Goal: Transaction & Acquisition: Download file/media

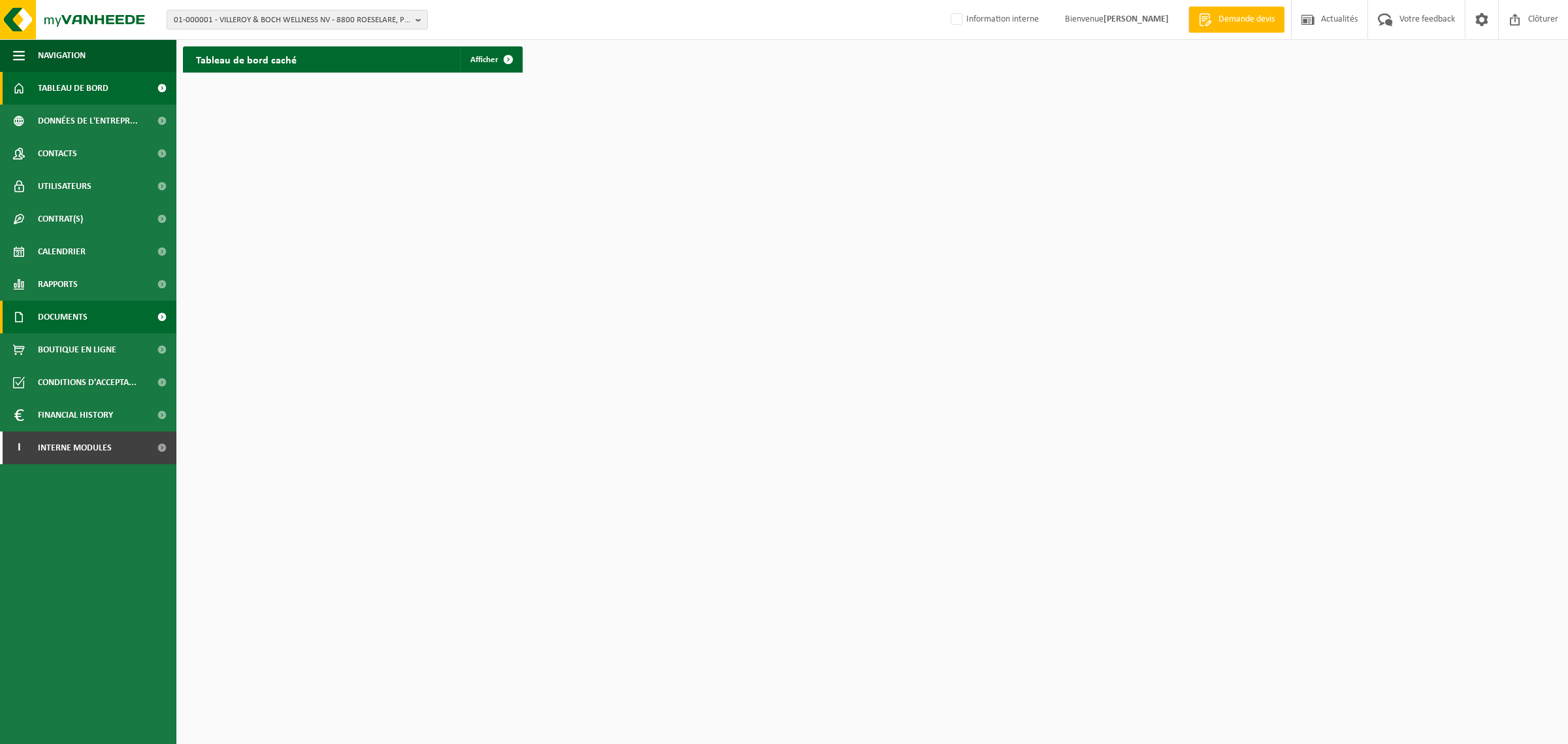
click at [70, 309] on span "Documents" at bounding box center [62, 317] width 50 height 33
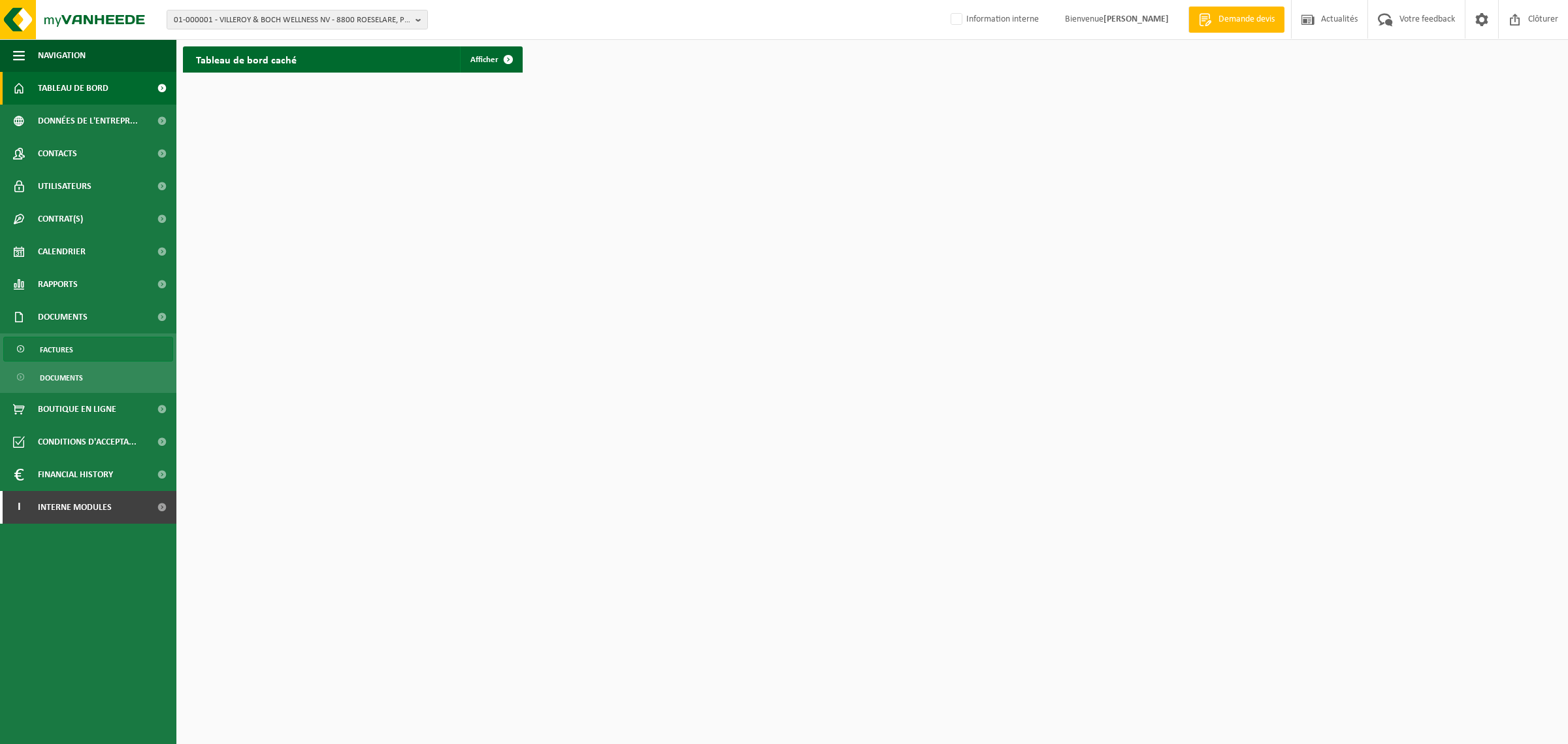
click at [57, 351] on span "Factures" at bounding box center [55, 349] width 33 height 24
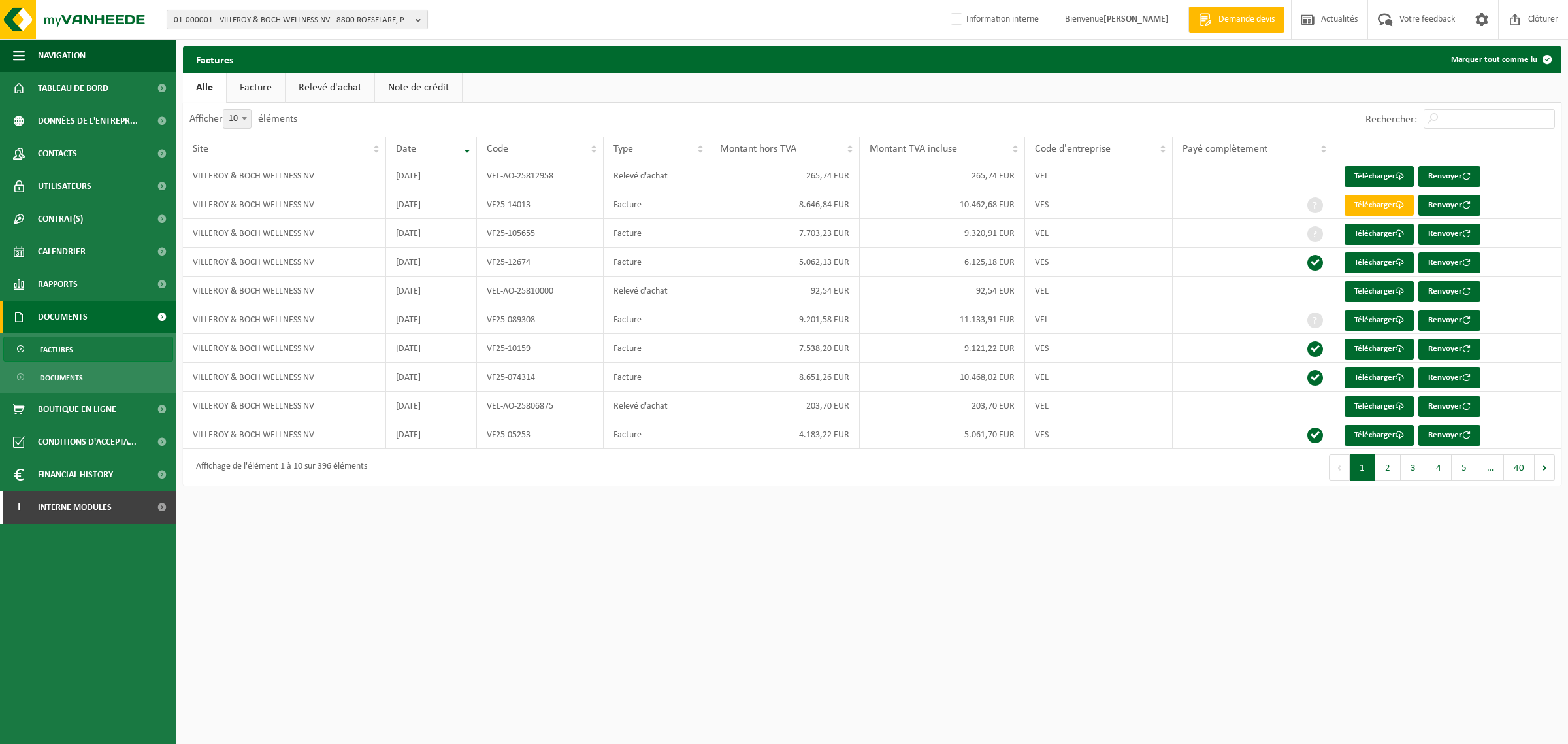
click at [327, 27] on span "01-000001 - VILLEROY & BOCH WELLNESS NV - 8800 ROESELARE, POPULIERSTRAAT 1" at bounding box center [292, 20] width 237 height 20
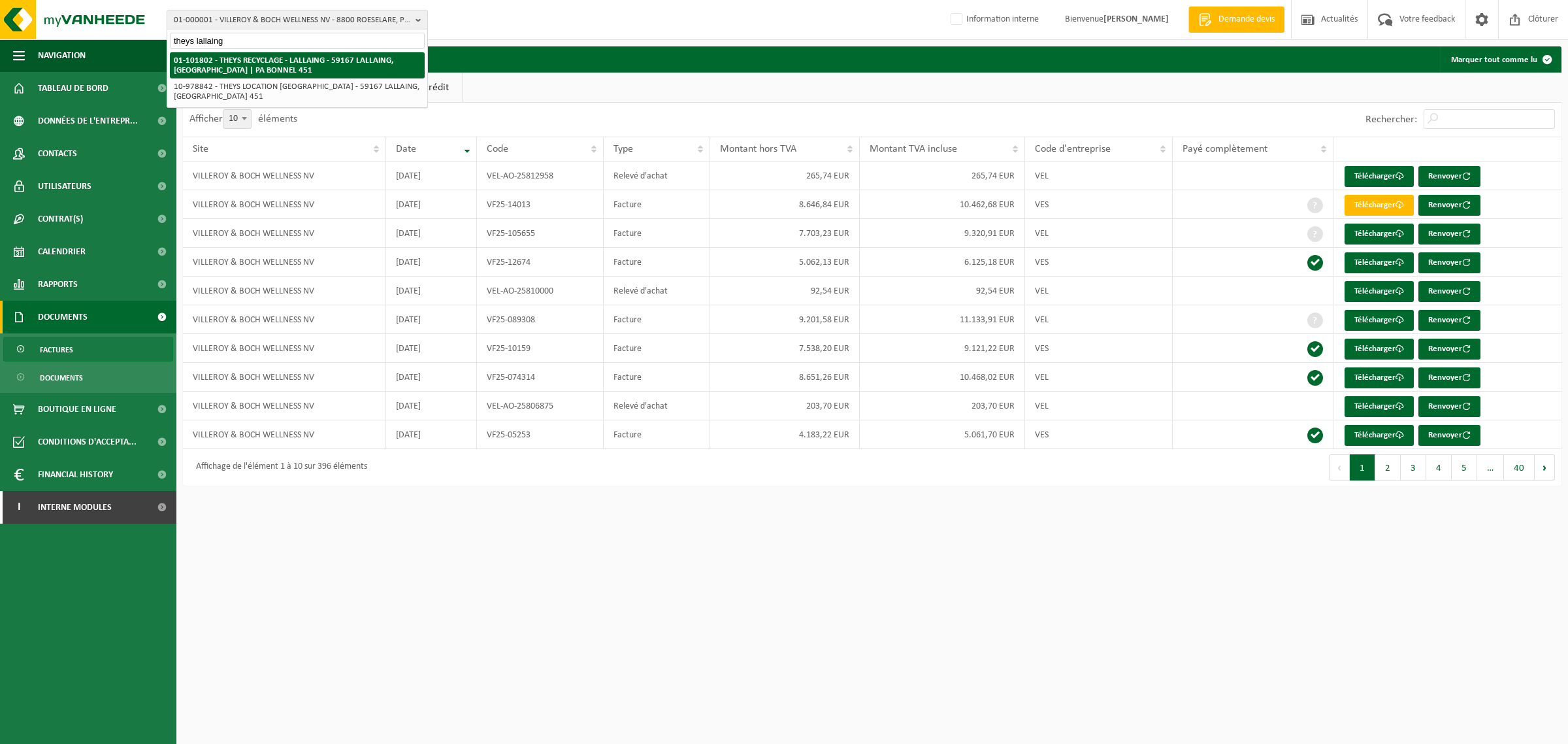
type input "theys lallaing"
click at [246, 53] on li "01-101802 - THEYS RECYCLAGE - LALLAING - 59167 LALLAING, RUE DU GALIBOT | PA BO…" at bounding box center [297, 66] width 254 height 26
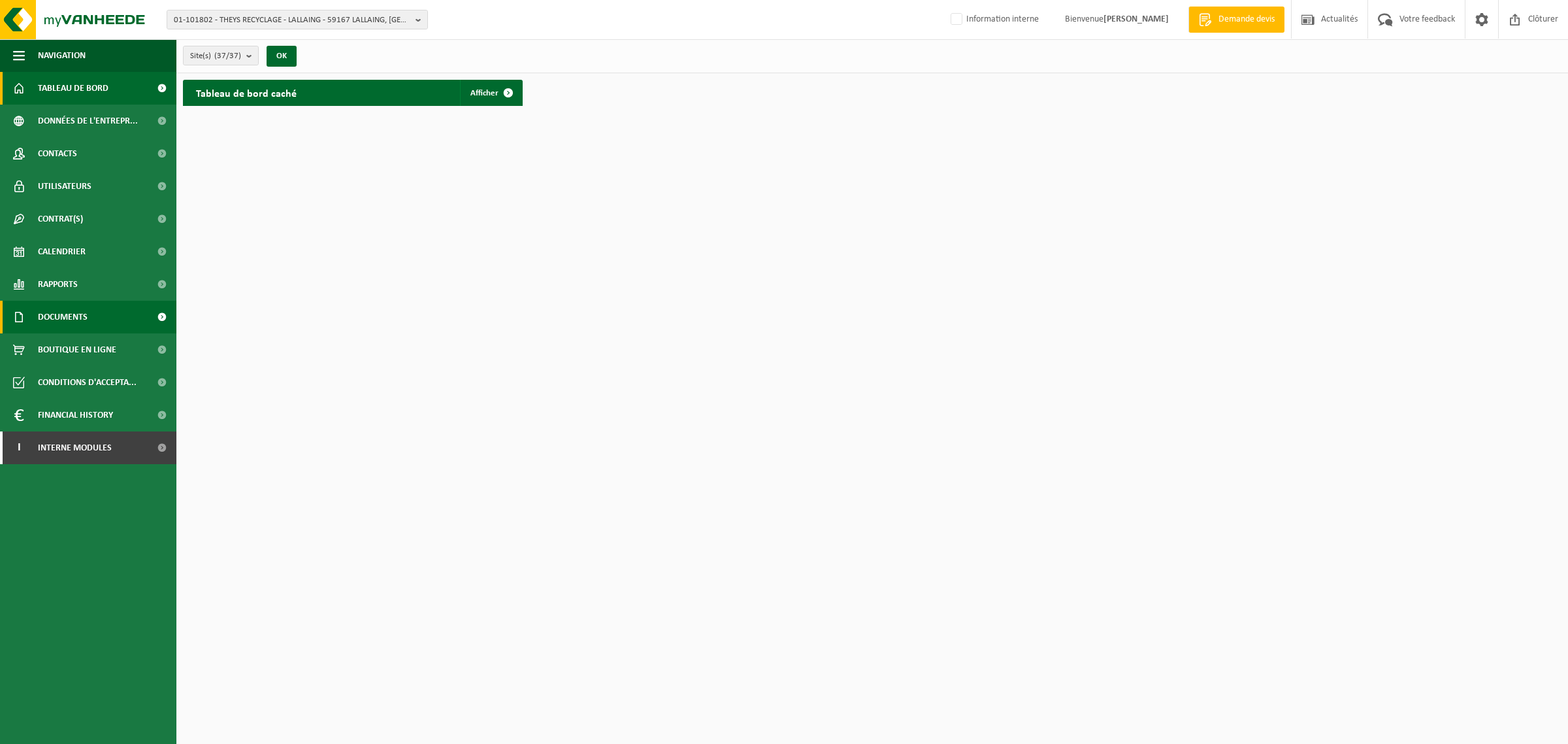
click at [53, 314] on span "Documents" at bounding box center [62, 317] width 50 height 33
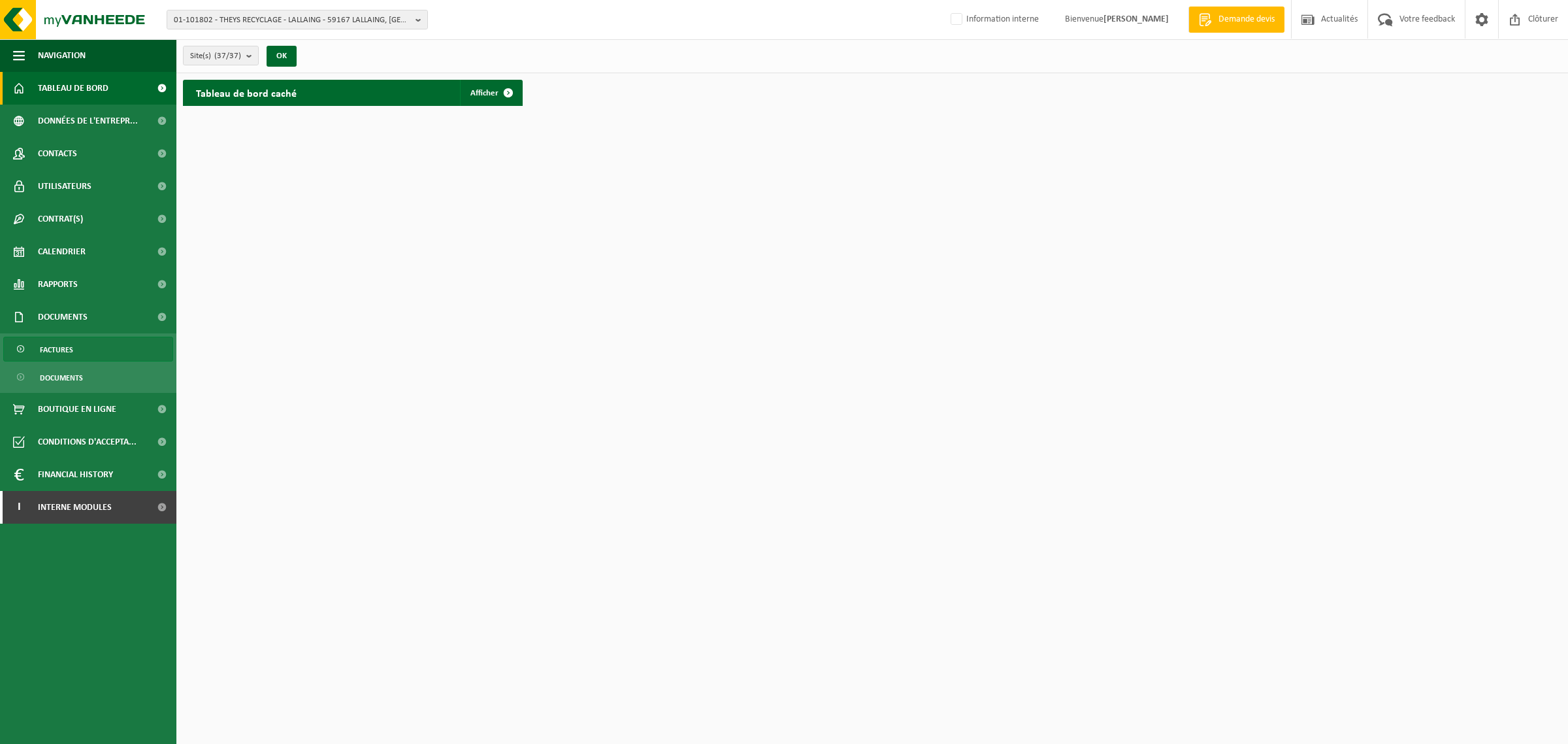
click at [62, 348] on span "Factures" at bounding box center [55, 349] width 33 height 24
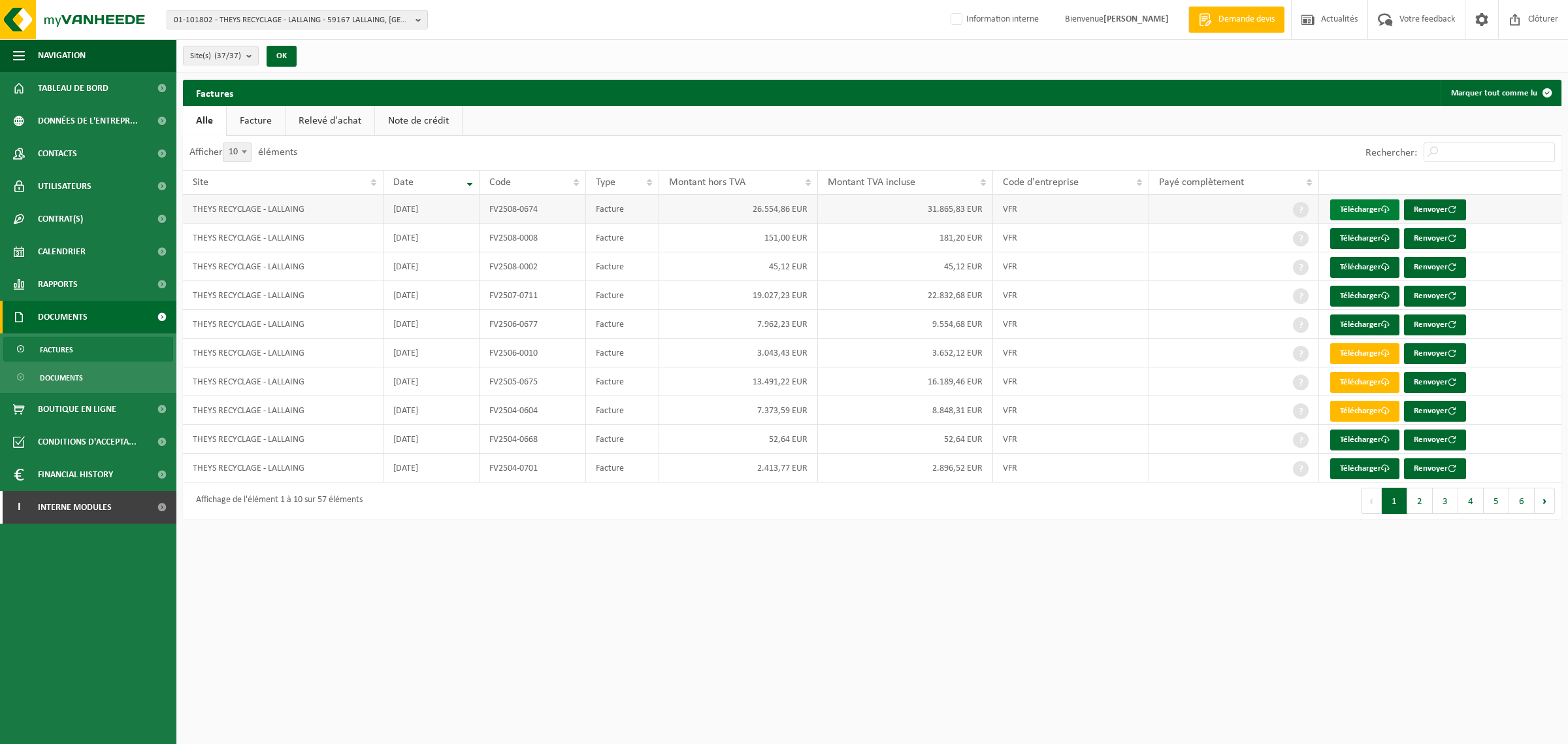
click at [1370, 208] on link "Télécharger" at bounding box center [1365, 209] width 69 height 21
click at [1358, 240] on link "Télécharger" at bounding box center [1365, 239] width 69 height 21
click at [1359, 263] on link "Télécharger" at bounding box center [1365, 267] width 69 height 21
click at [1363, 293] on link "Télécharger" at bounding box center [1365, 296] width 69 height 21
